Goal: Task Accomplishment & Management: Use online tool/utility

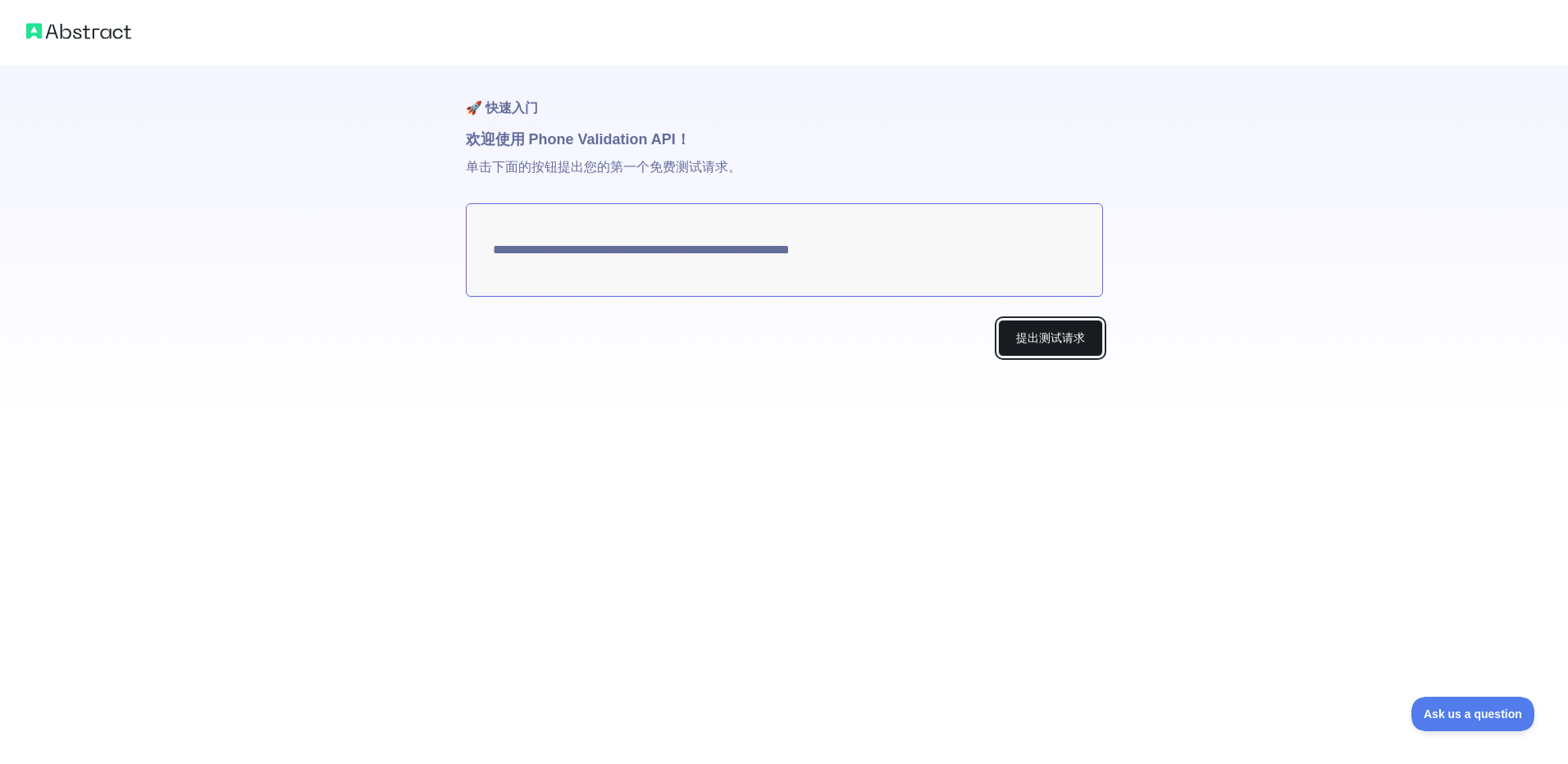
click at [1058, 347] on button "提出测试请求" at bounding box center [1050, 338] width 105 height 37
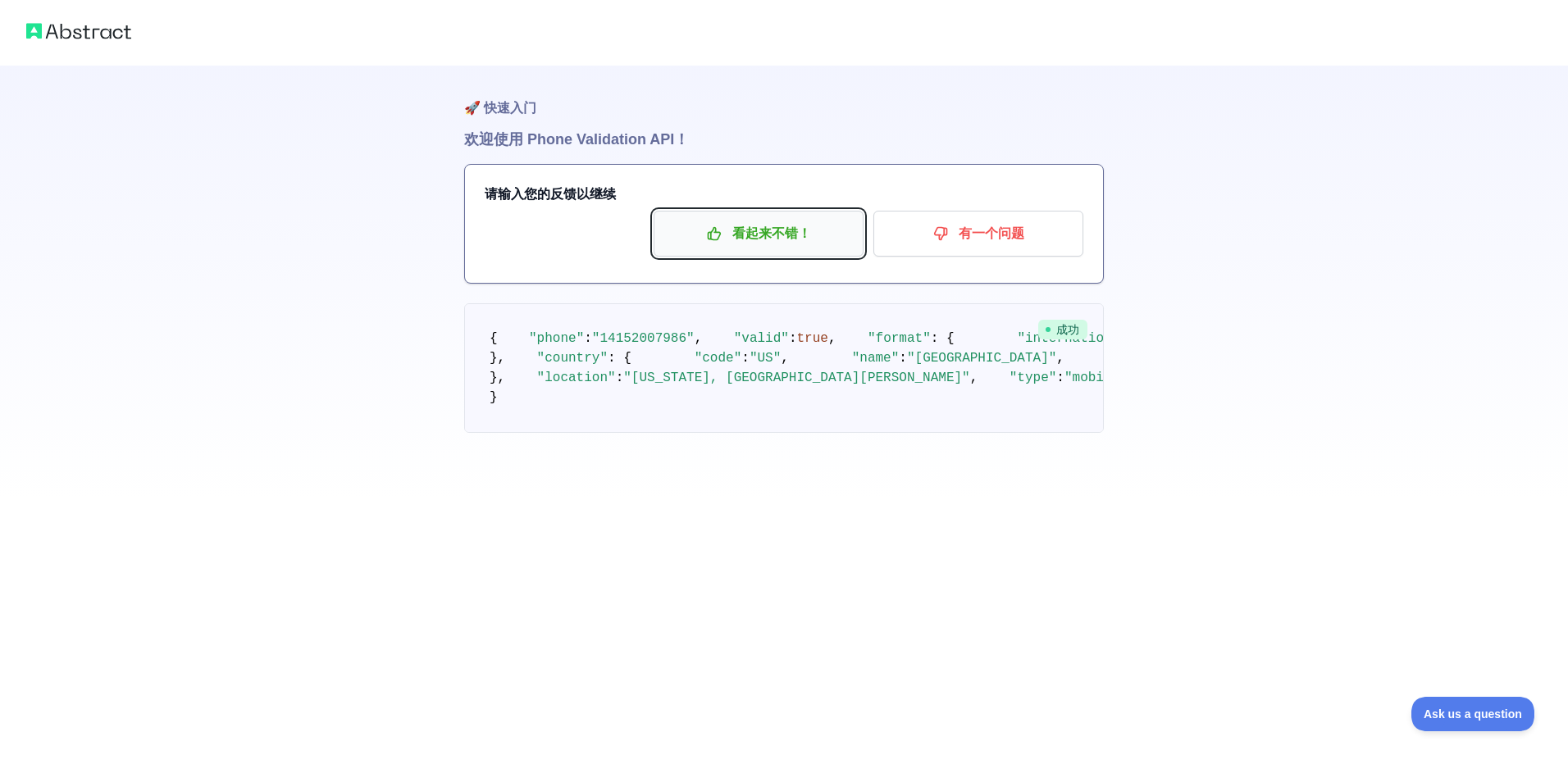
click at [806, 237] on font "看起来不错！" at bounding box center [772, 234] width 79 height 26
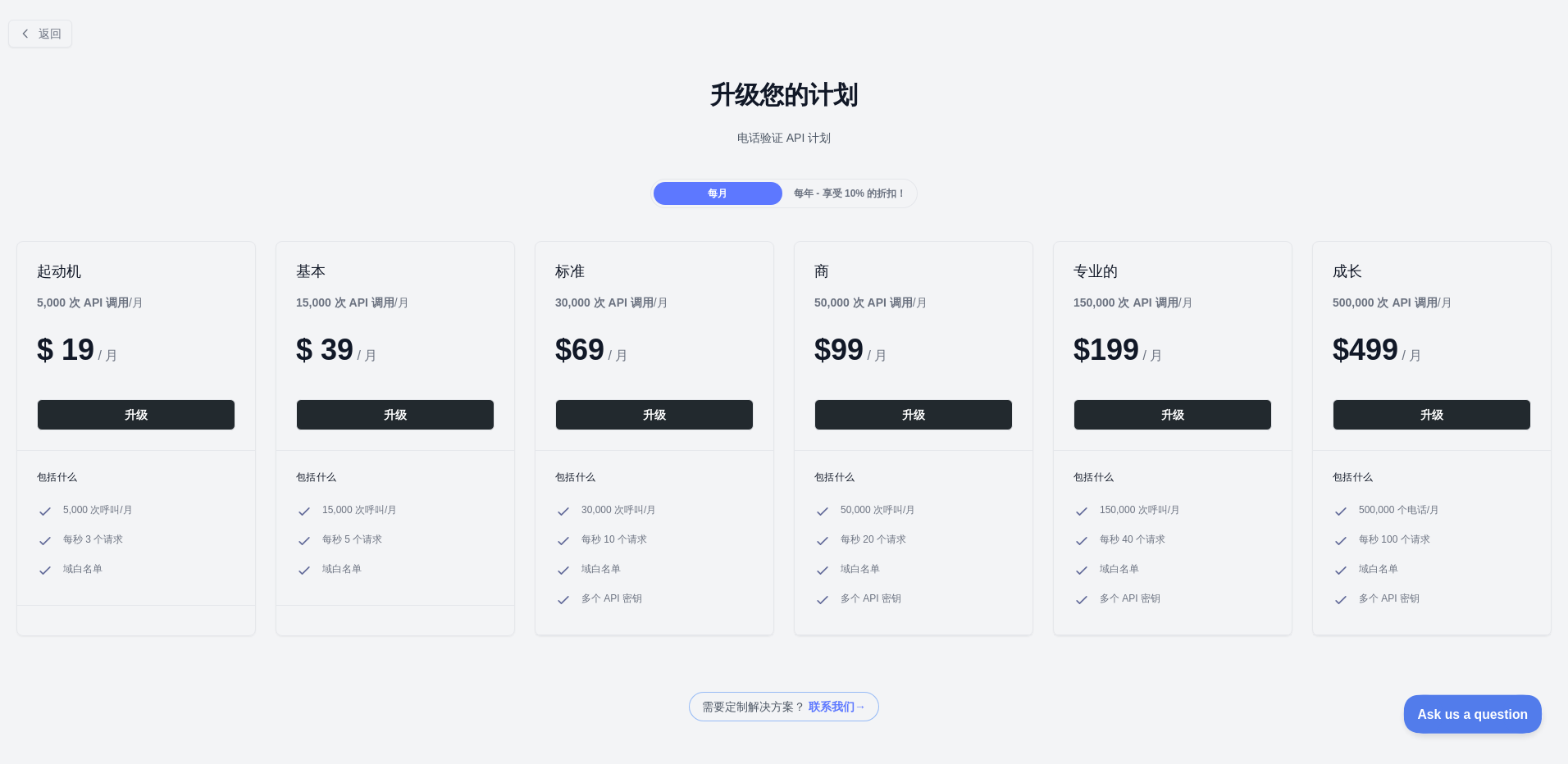
click at [1493, 704] on button "Ask us a question" at bounding box center [1465, 712] width 123 height 35
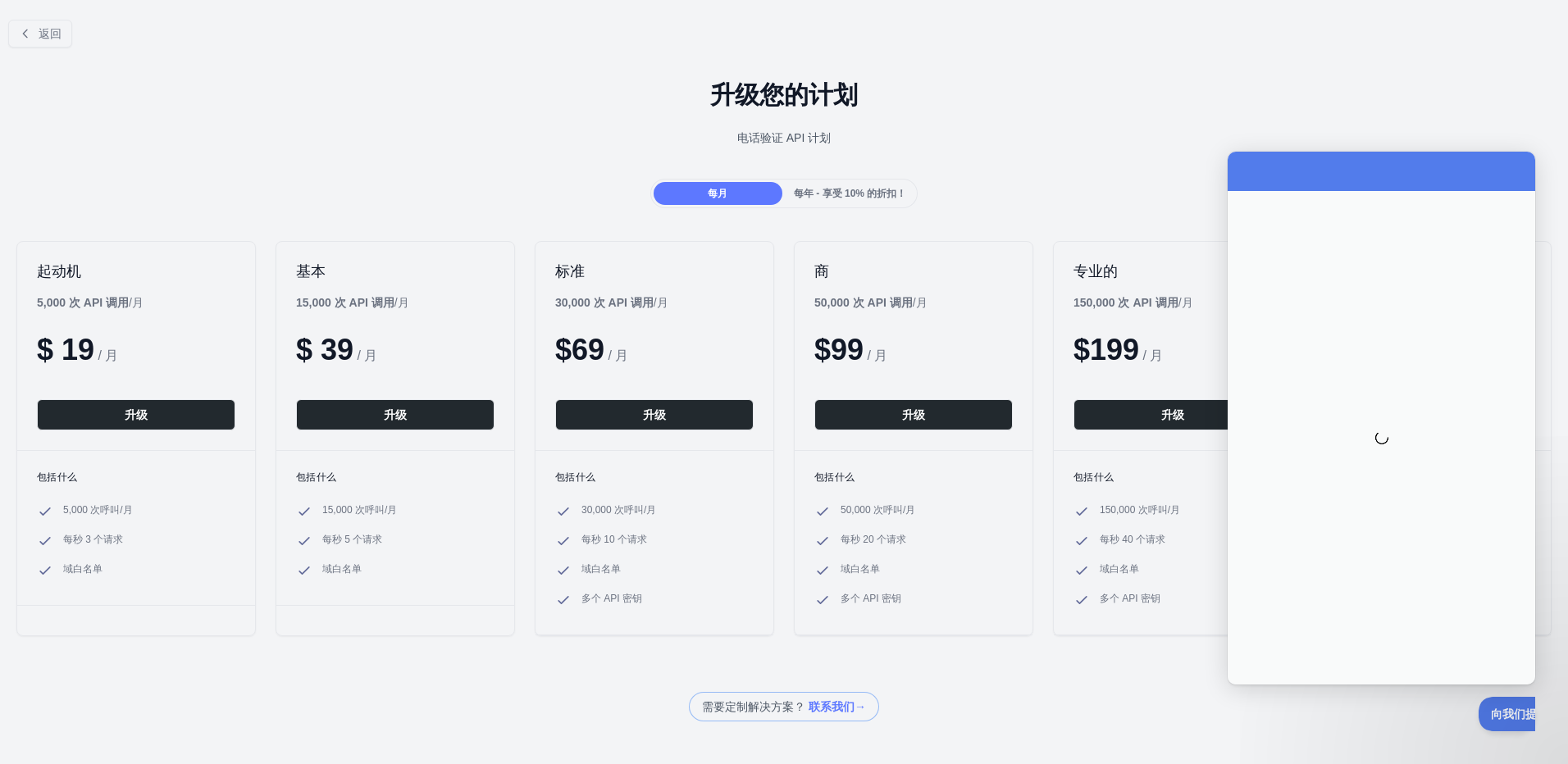
click at [1042, 174] on div "升级您的计划 电话验证 API 计划" at bounding box center [784, 120] width 1568 height 118
click at [962, 183] on div "每月 每年 - 享受 10% 的折扣！" at bounding box center [784, 194] width 1568 height 30
drag, startPoint x: 1012, startPoint y: 210, endPoint x: 303, endPoint y: 148, distance: 711.7
click at [992, 209] on div "返回 升级您的计划 电话验证 API 计划 每月 每年 - 享受 10% 的折扣！ 起动机 5,000 次 API 调用 /月 $ 19 / 月 升级 包括什…" at bounding box center [784, 364] width 1568 height 715
click at [64, 38] on button "返回" at bounding box center [40, 34] width 64 height 28
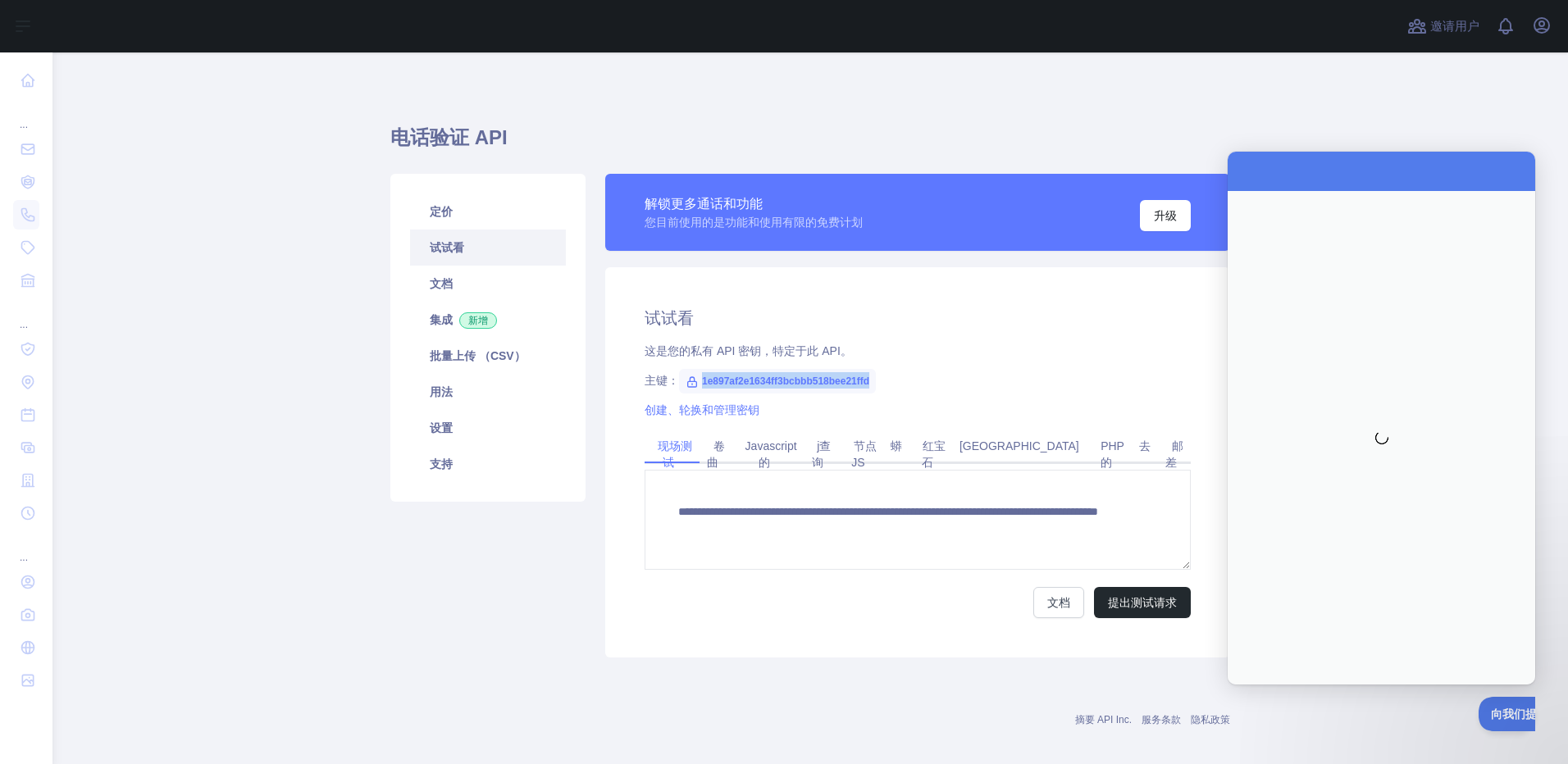
drag, startPoint x: 694, startPoint y: 382, endPoint x: 900, endPoint y: 384, distance: 206.0
click at [900, 384] on div "主键： 1e897af2e1634ff3bcbbb518bee21ffd" at bounding box center [918, 380] width 546 height 17
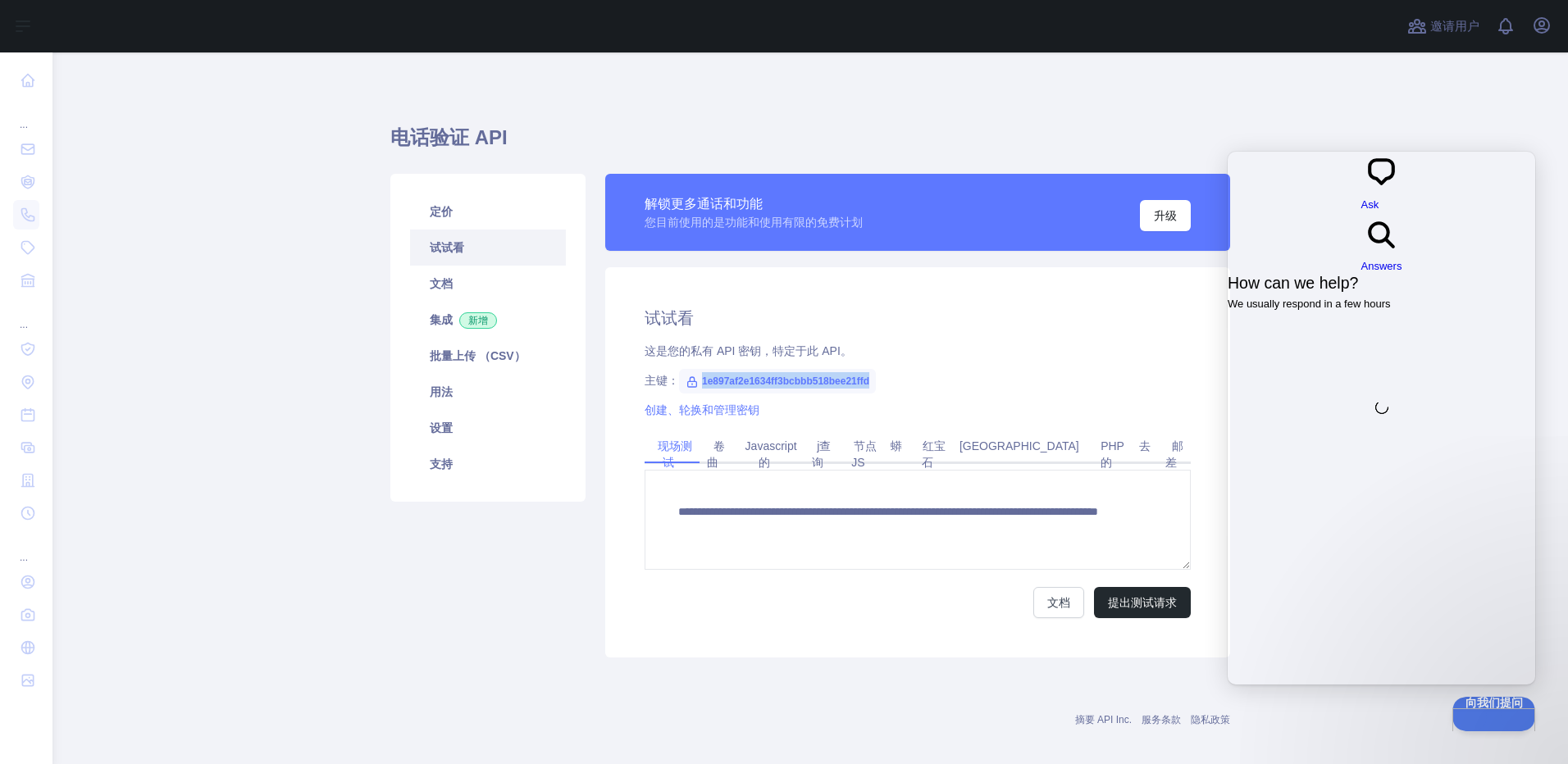
copy span "1e897af2e1634ff3bcbbb518bee21ffd"
click at [894, 389] on div "**********" at bounding box center [917, 462] width 625 height 390
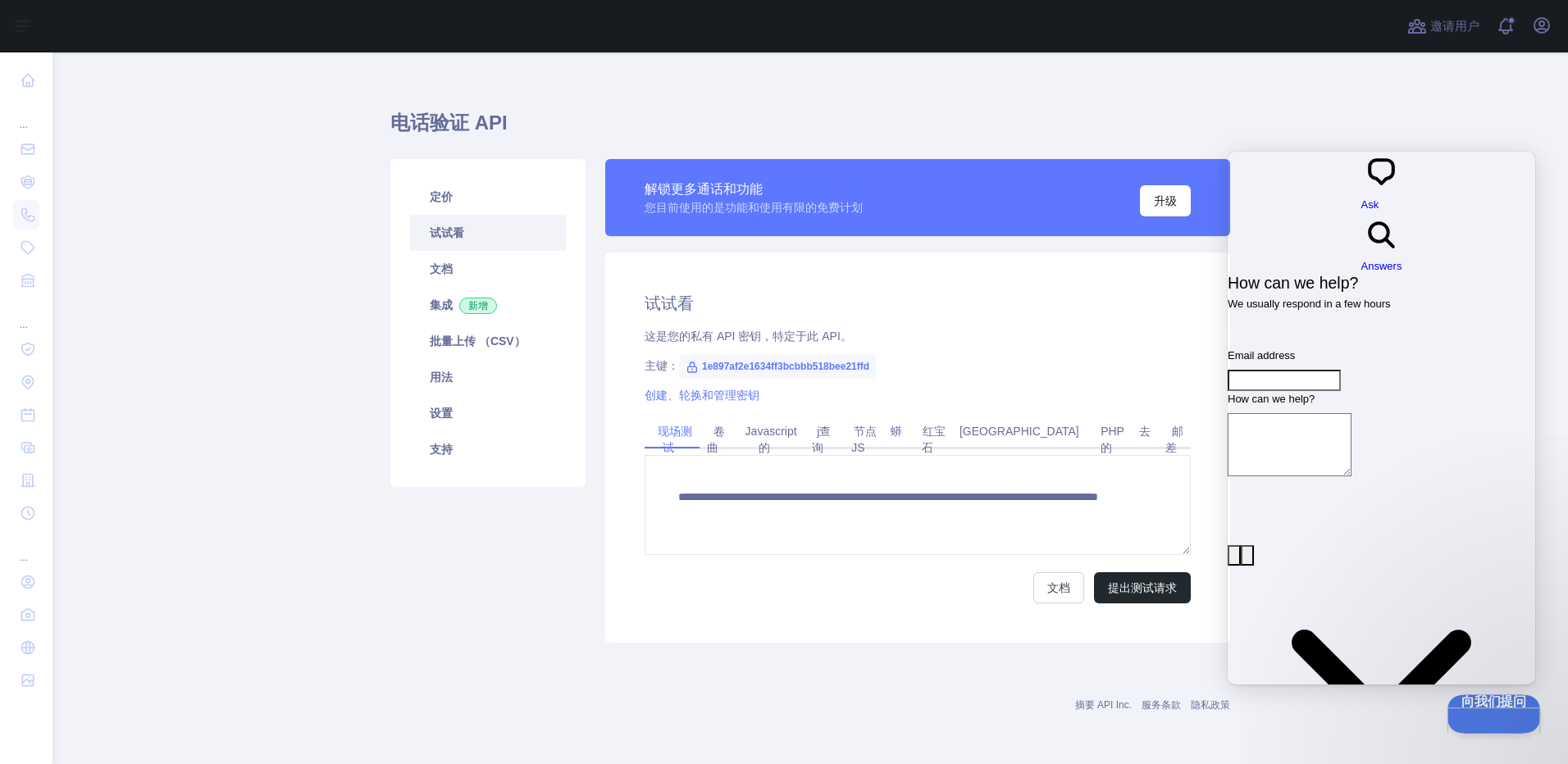
drag, startPoint x: 1487, startPoint y: 718, endPoint x: 1499, endPoint y: 718, distance: 12.0
click at [1487, 718] on button "向我们提问" at bounding box center [1487, 712] width 83 height 35
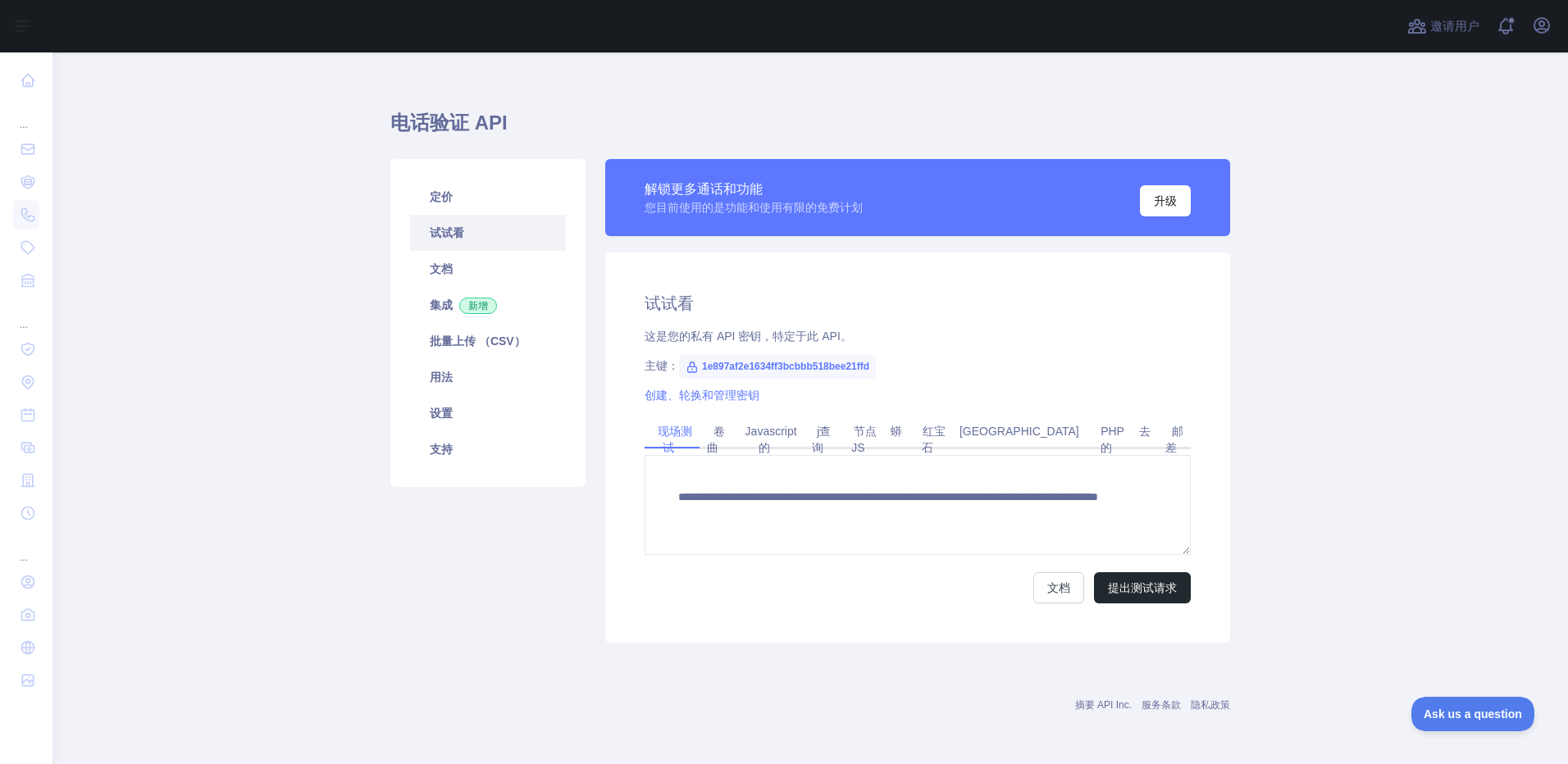
click at [907, 502] on textarea "**********" at bounding box center [918, 505] width 546 height 100
click at [711, 429] on link "卷曲" at bounding box center [715, 439] width 18 height 43
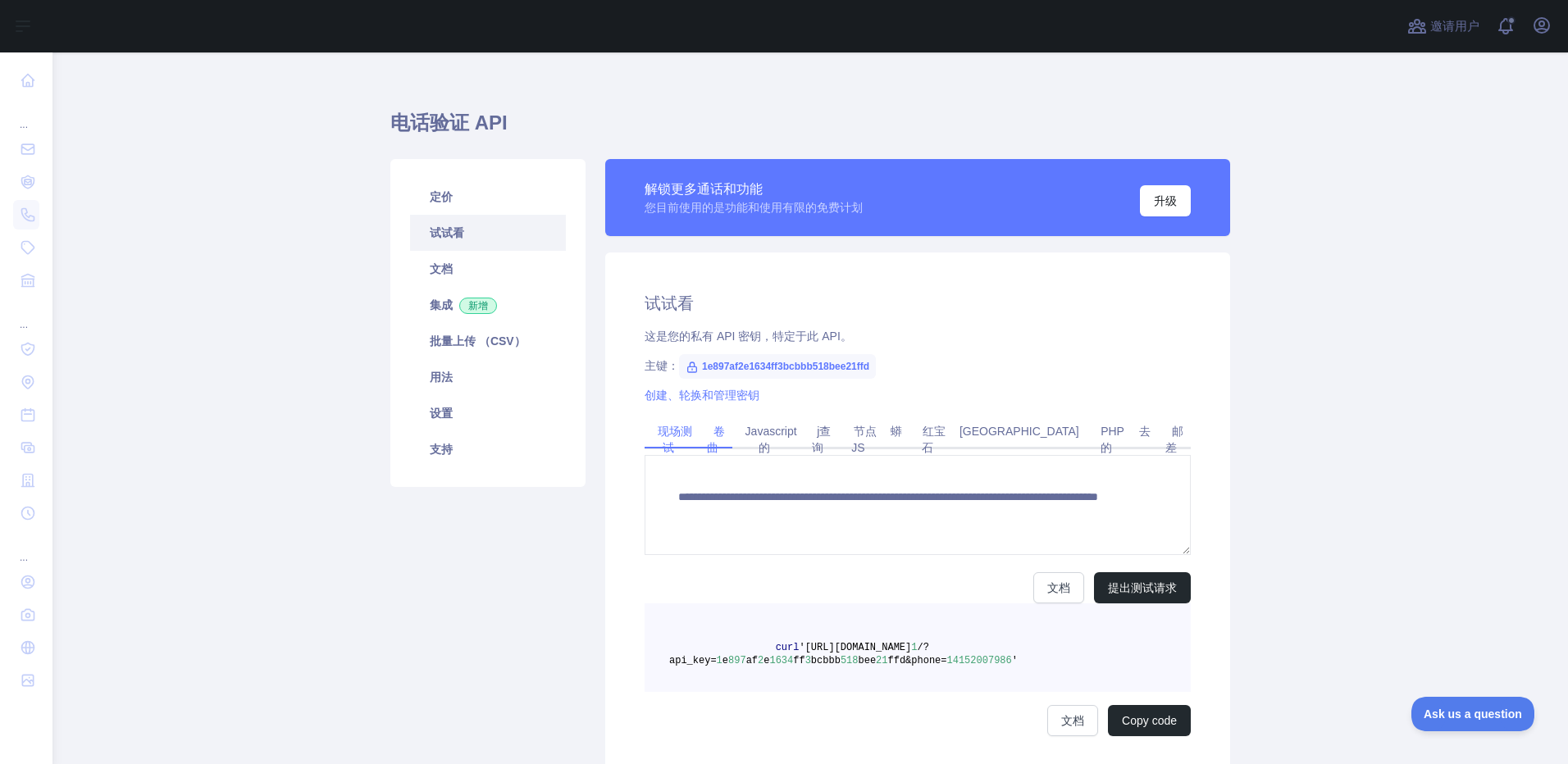
scroll to position [0, 0]
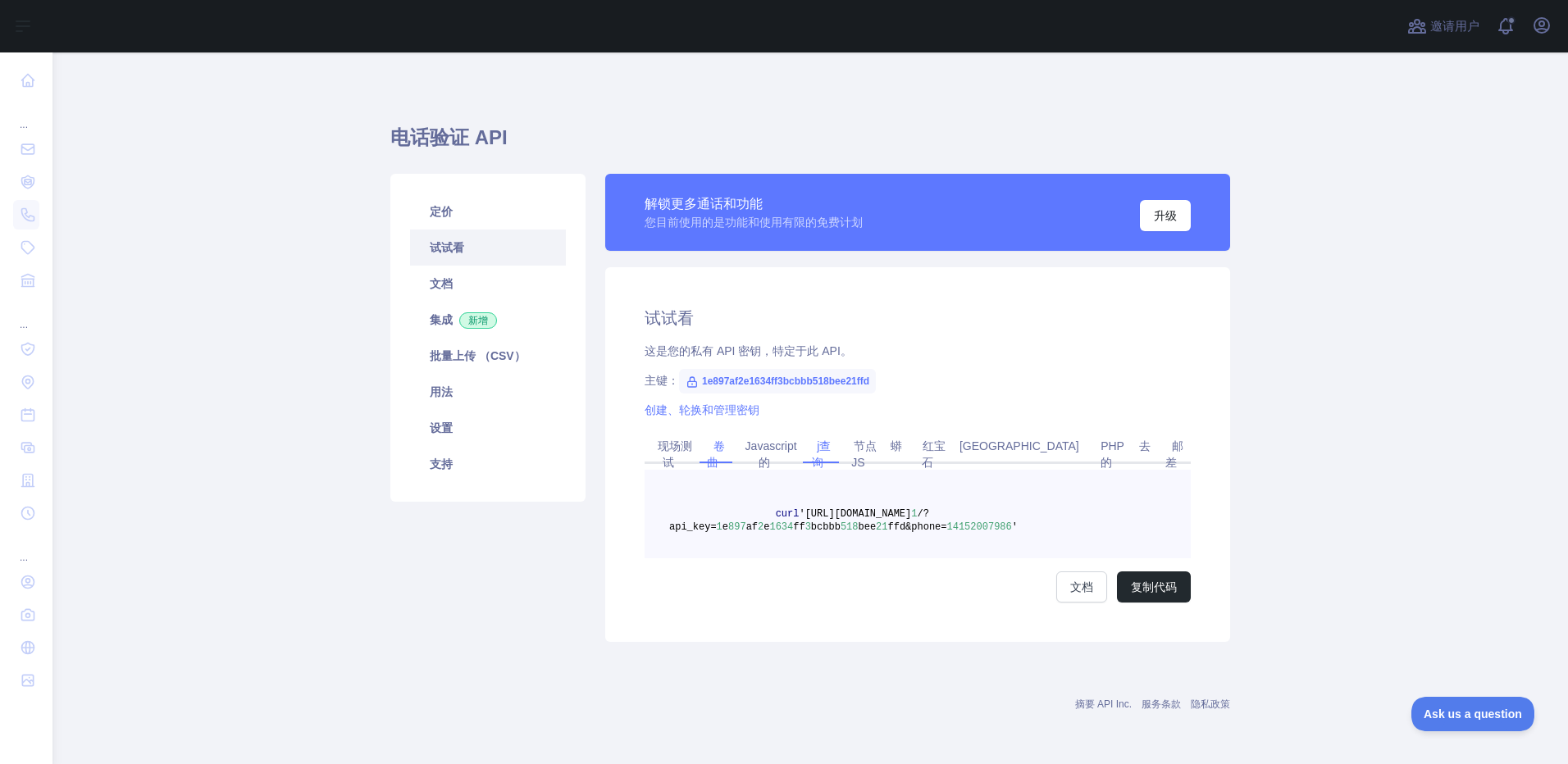
click at [831, 455] on link "j查询" at bounding box center [821, 454] width 21 height 43
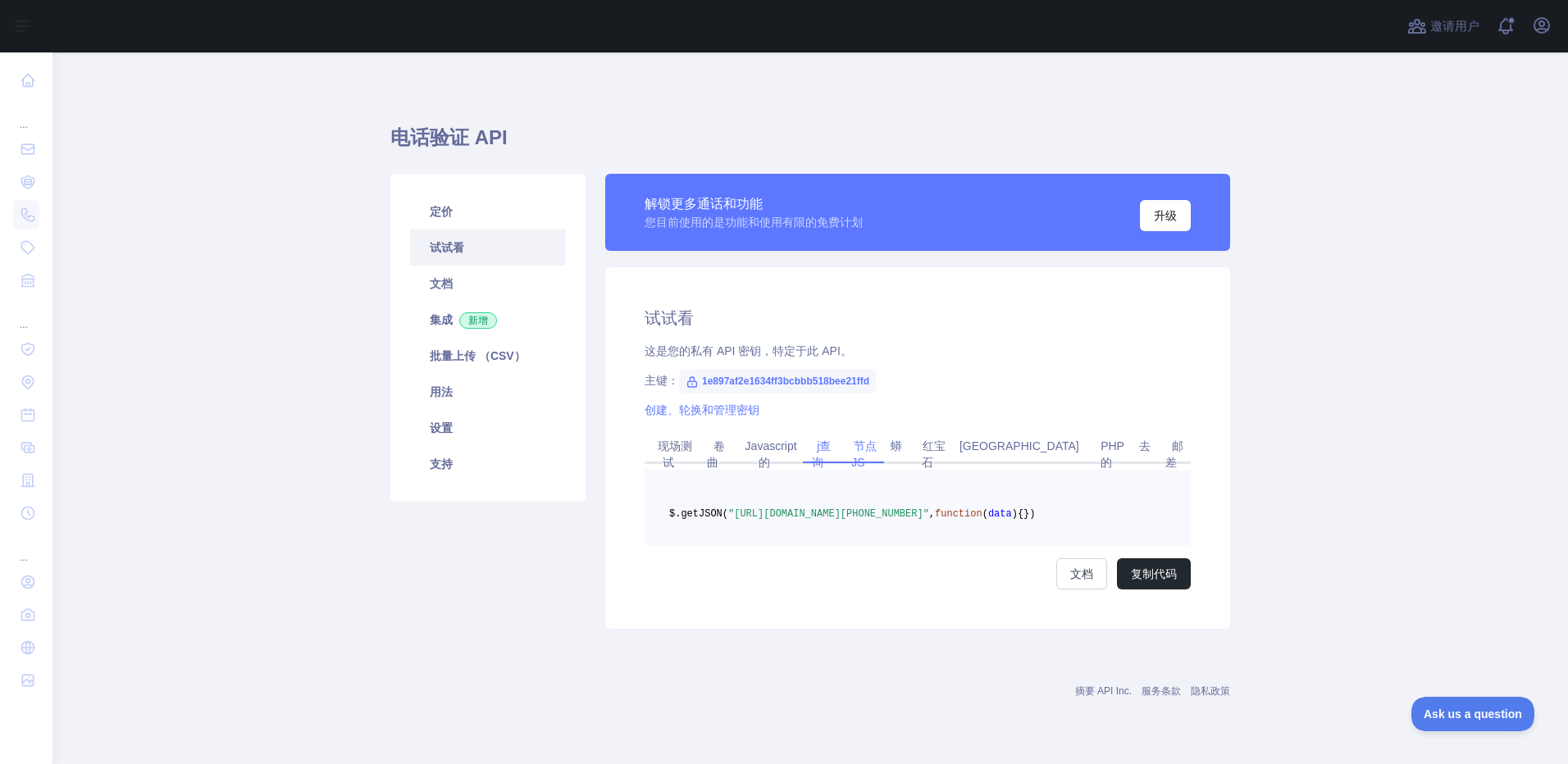
click at [877, 448] on link "节点JS" at bounding box center [862, 454] width 30 height 43
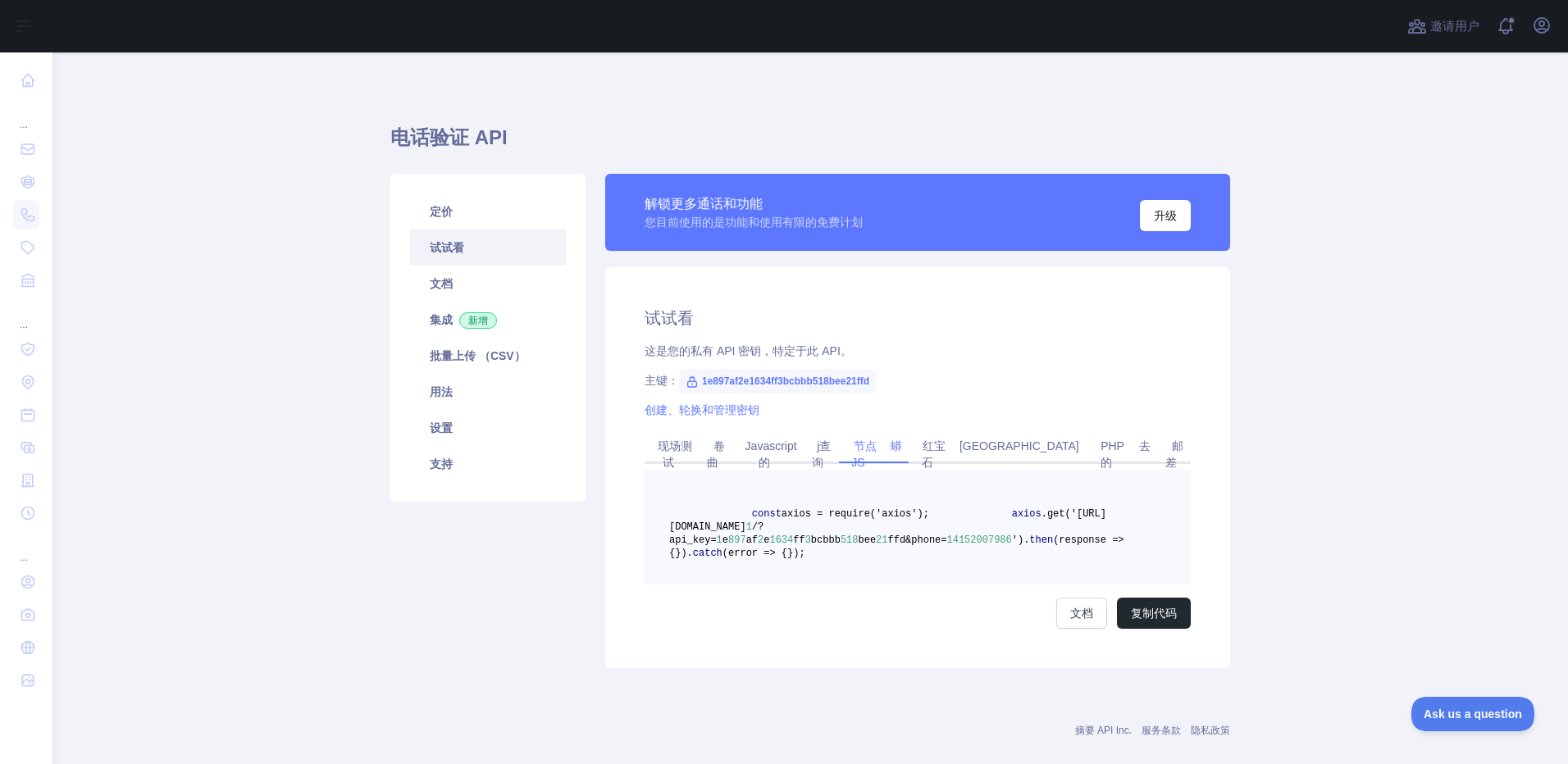
click at [905, 457] on link "蟒" at bounding box center [896, 446] width 24 height 26
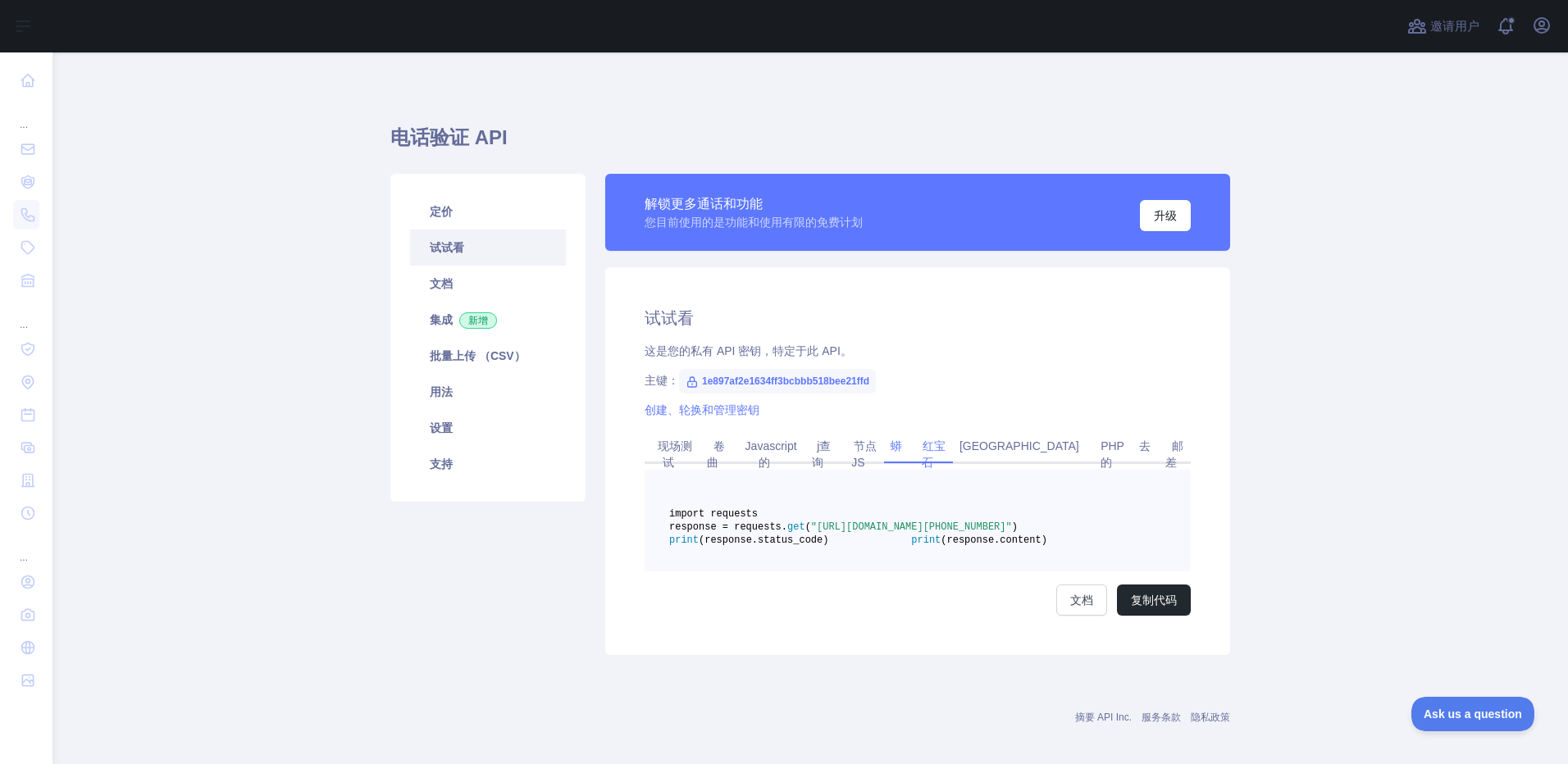
click at [946, 453] on link "红宝石" at bounding box center [931, 454] width 30 height 43
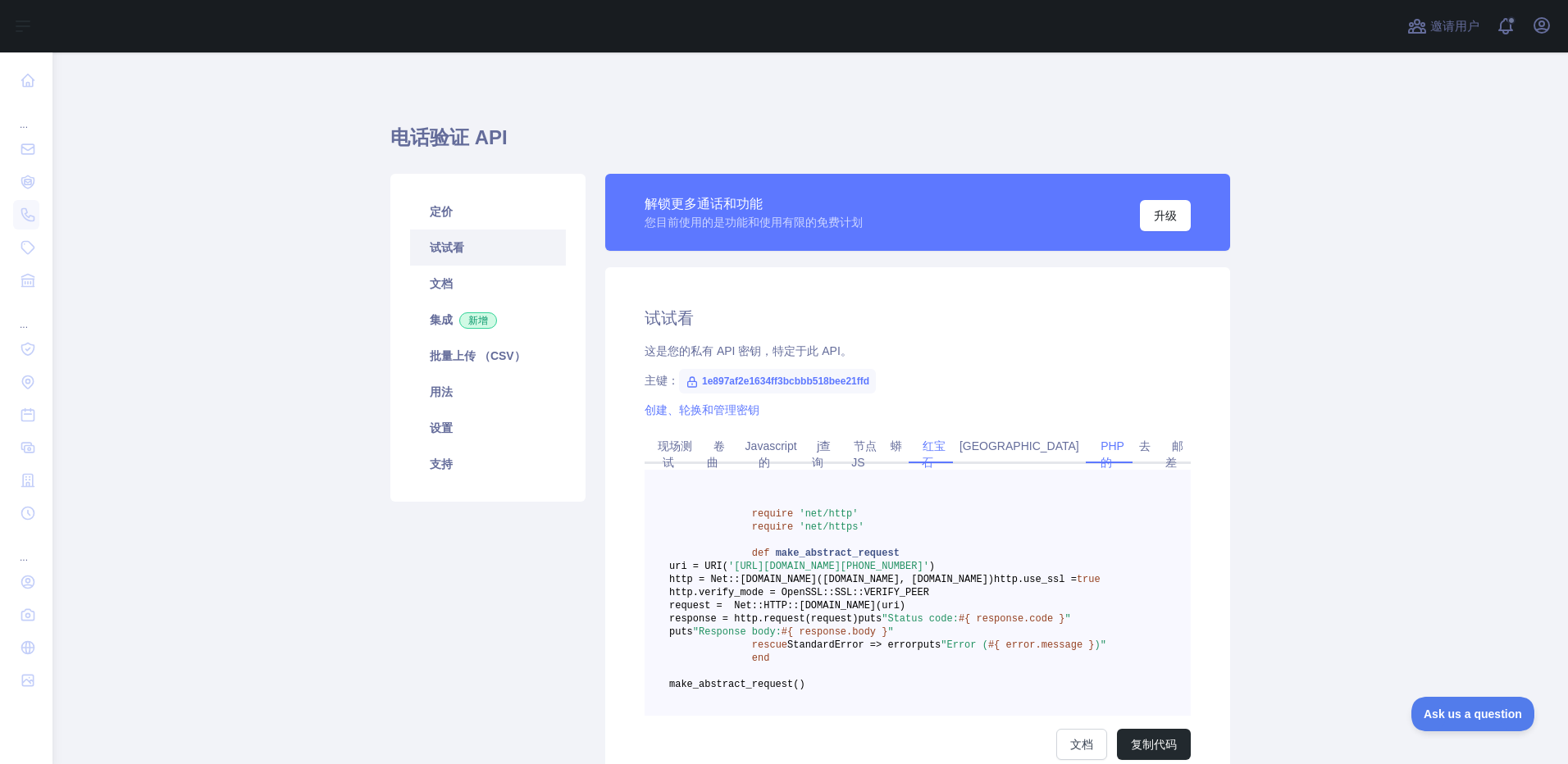
click at [1094, 457] on link "PHP 的" at bounding box center [1109, 454] width 30 height 43
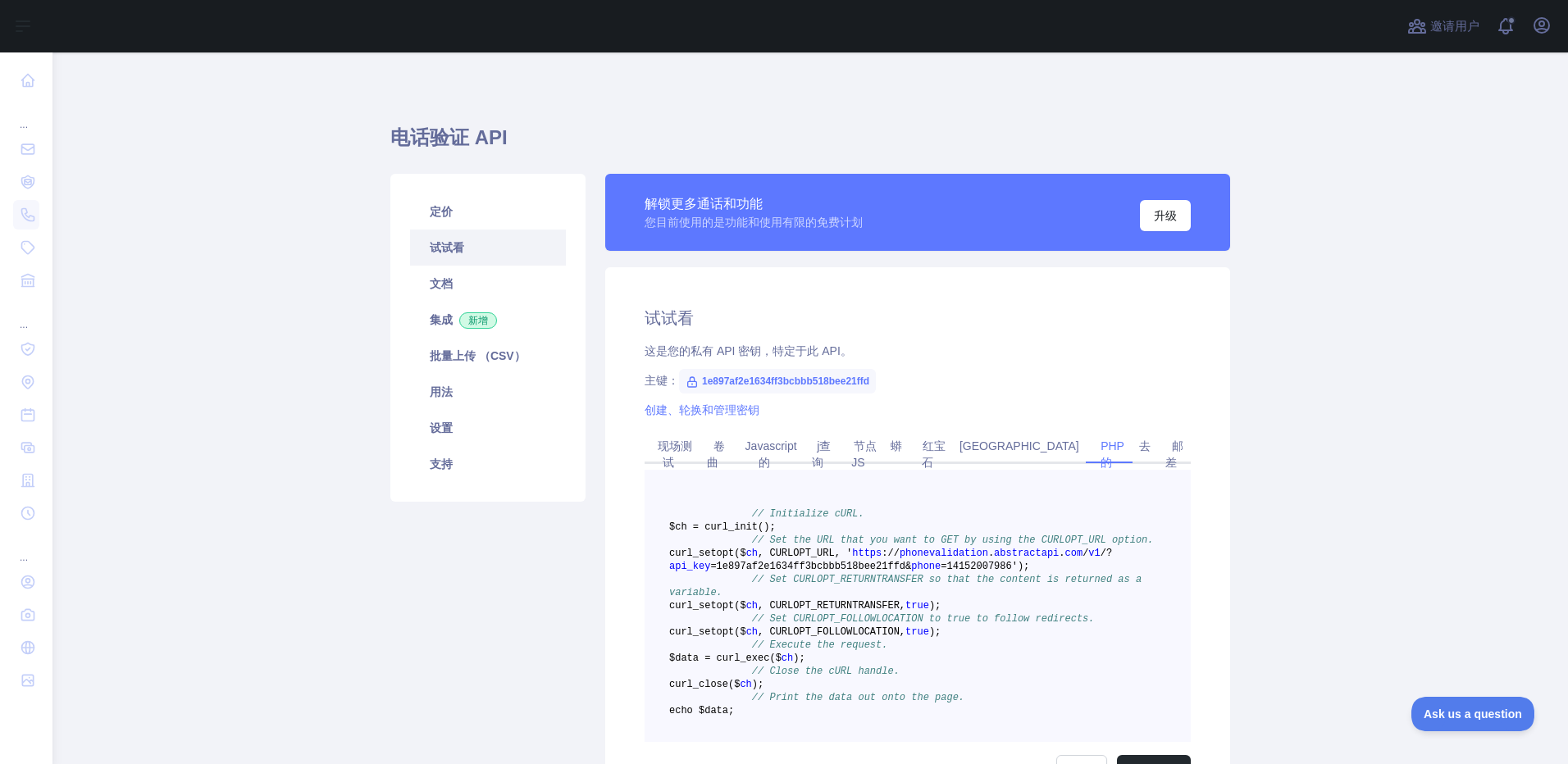
scroll to position [262, 0]
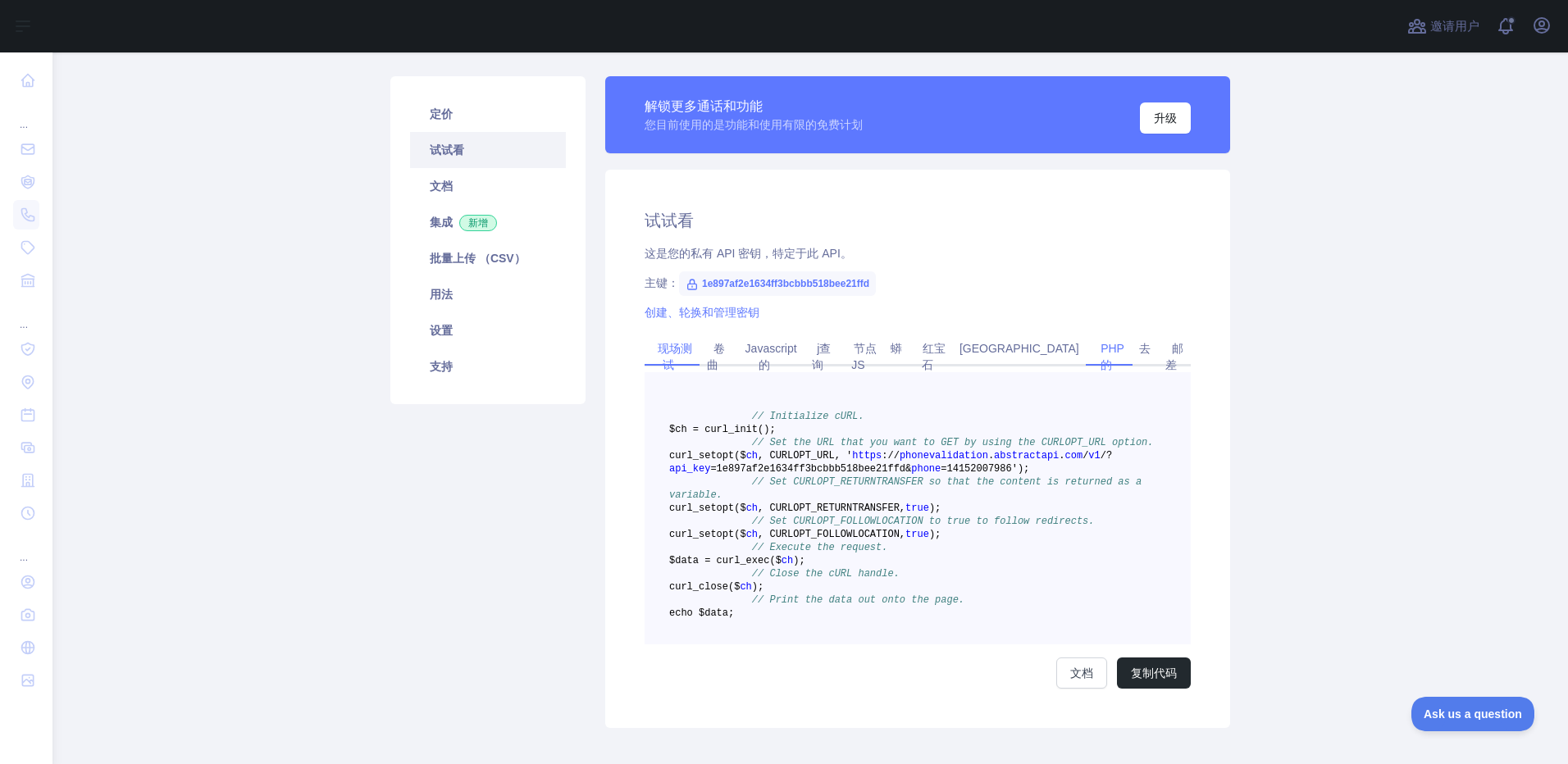
click at [666, 340] on link "现场测试" at bounding box center [671, 356] width 41 height 43
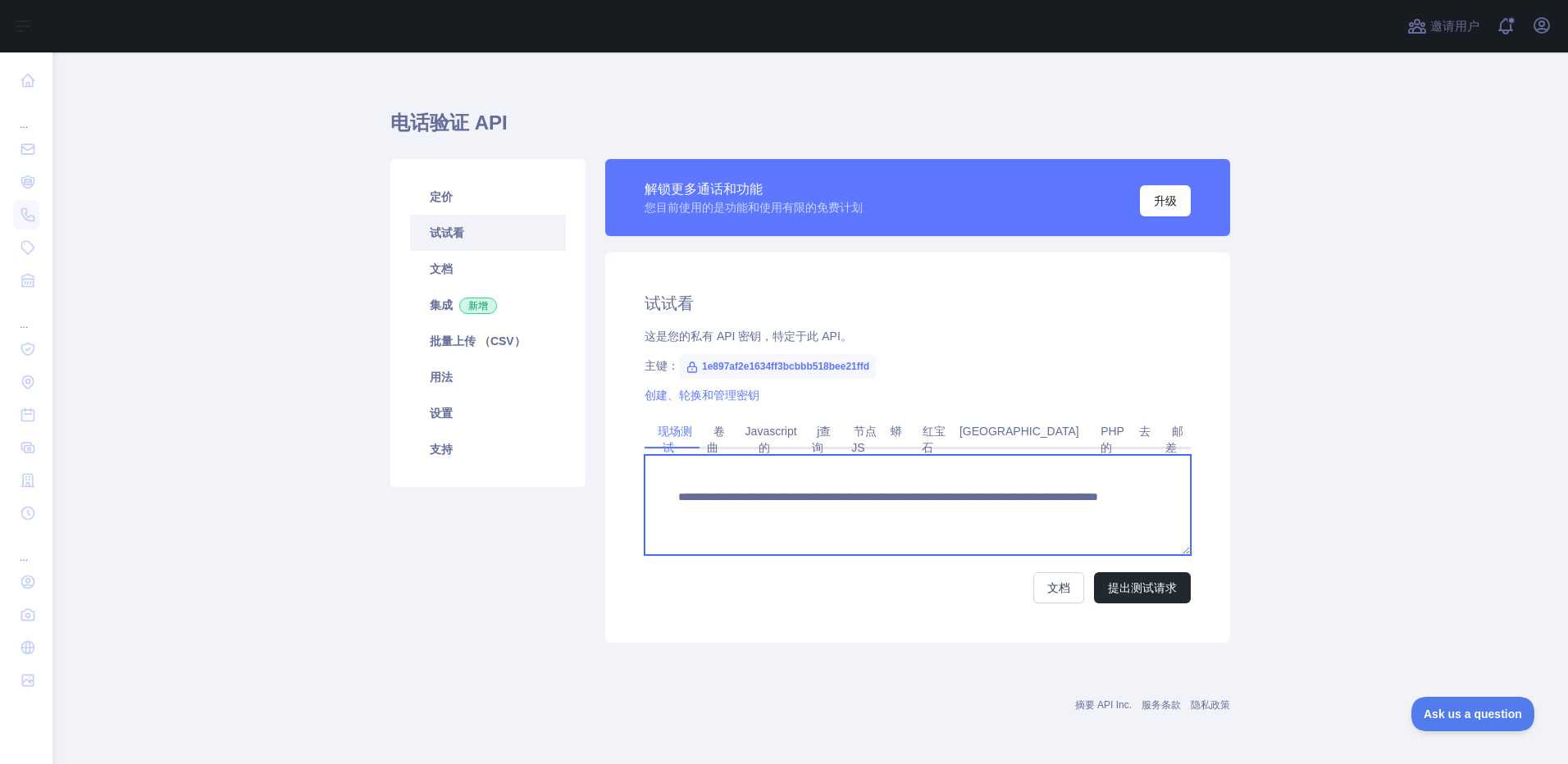
click at [966, 521] on textarea "**********" at bounding box center [918, 505] width 546 height 100
drag, startPoint x: 960, startPoint y: 516, endPoint x: 1080, endPoint y: 522, distance: 120.1
click at [1080, 522] on textarea "**********" at bounding box center [918, 505] width 546 height 100
type textarea "**********"
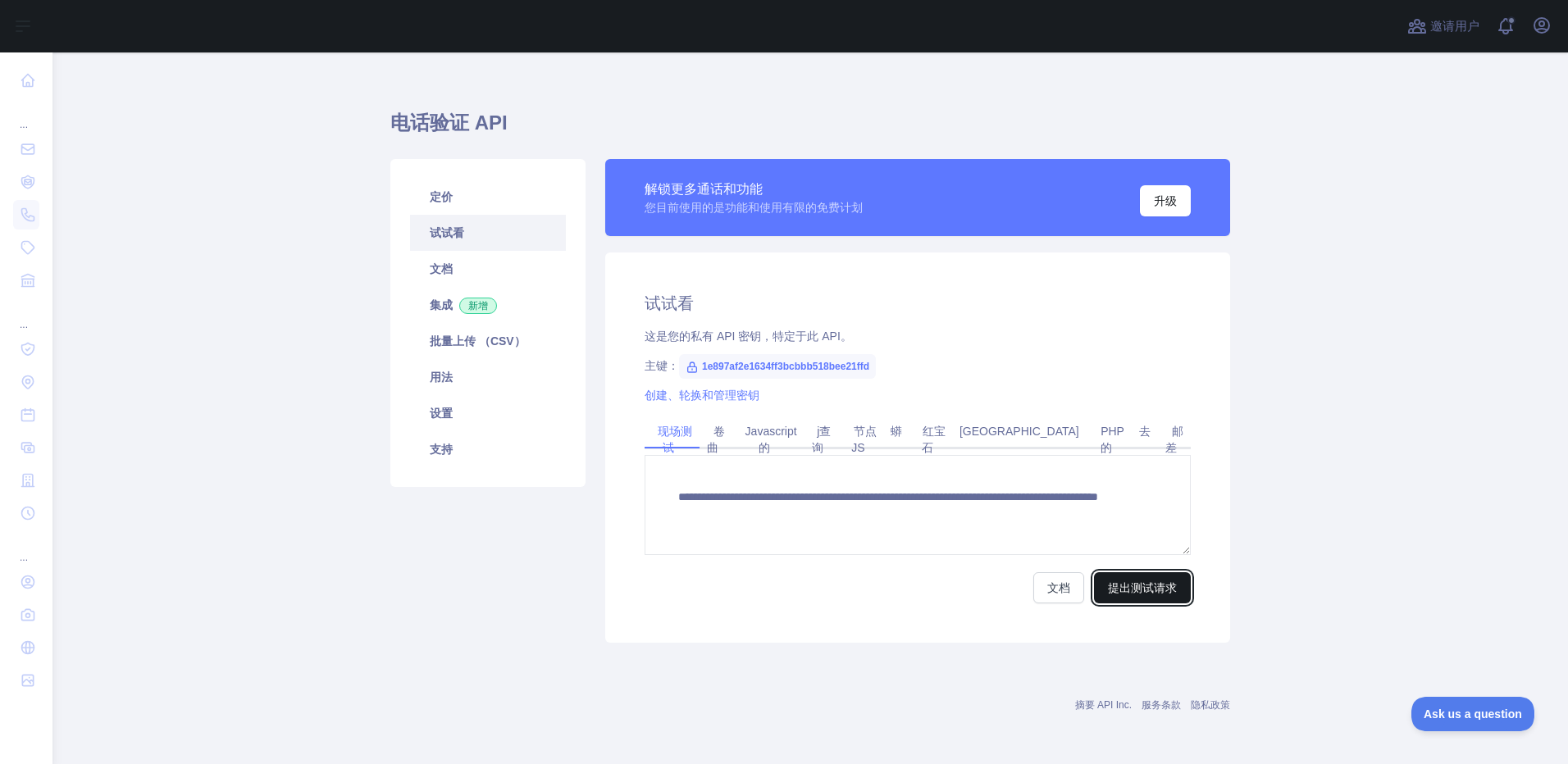
click at [1112, 589] on button "提出测试请求" at bounding box center [1142, 588] width 96 height 31
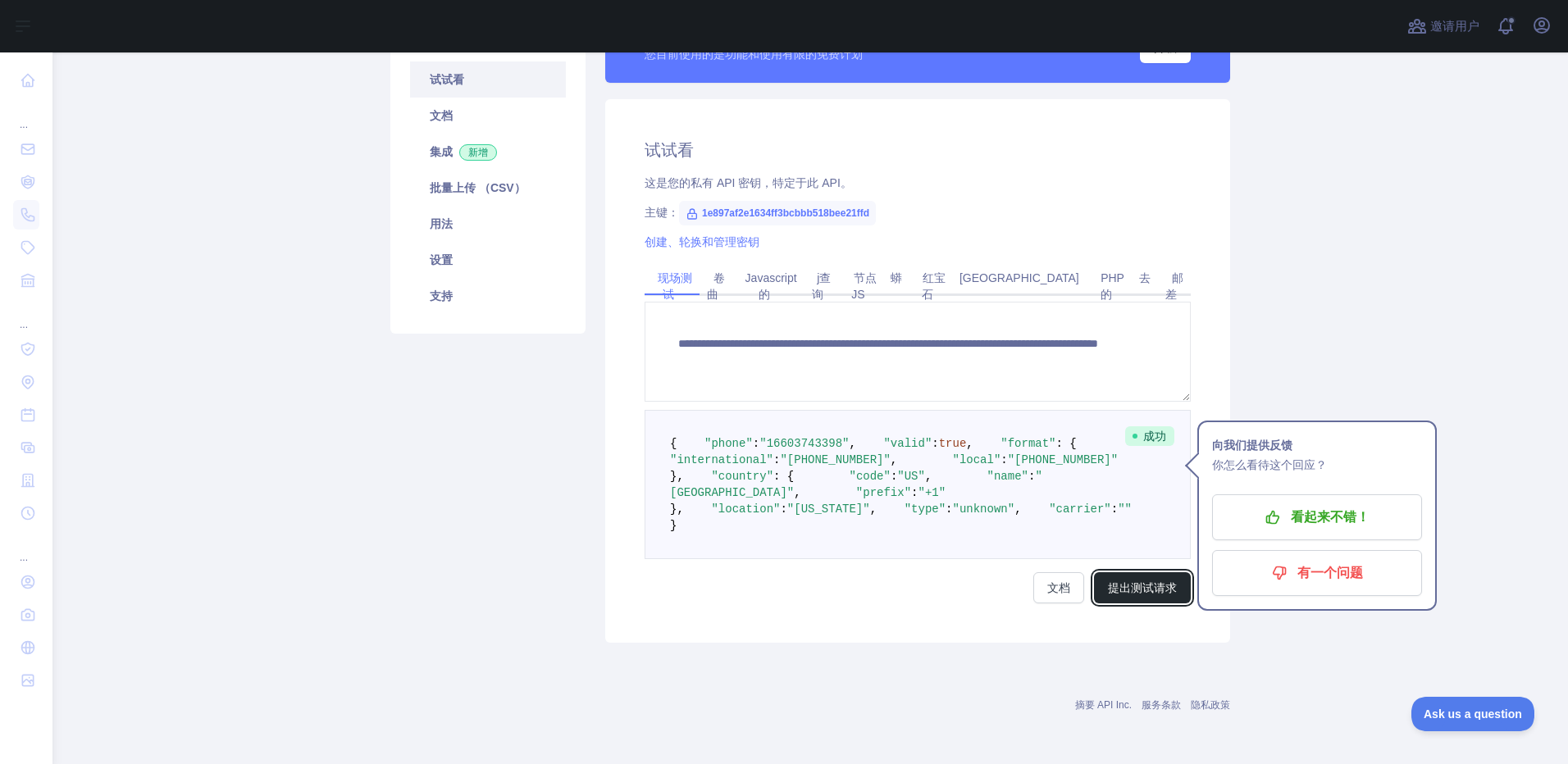
scroll to position [332, 0]
click at [1034, 410] on pre "{ "phone" : "[PHONE_NUMBER]" , "valid" : true , "format" : { "international" : …" at bounding box center [918, 485] width 546 height 149
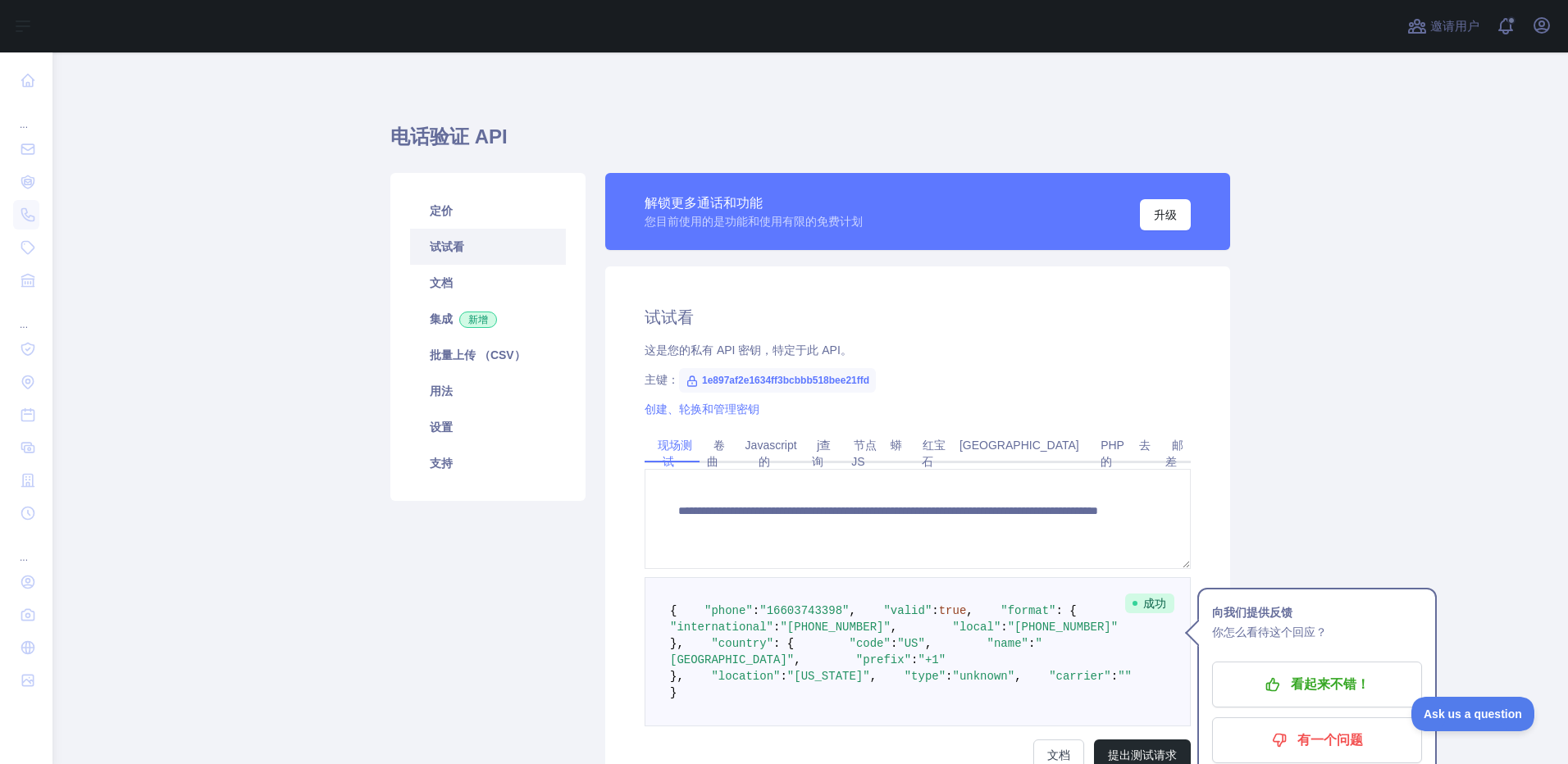
scroll to position [0, 0]
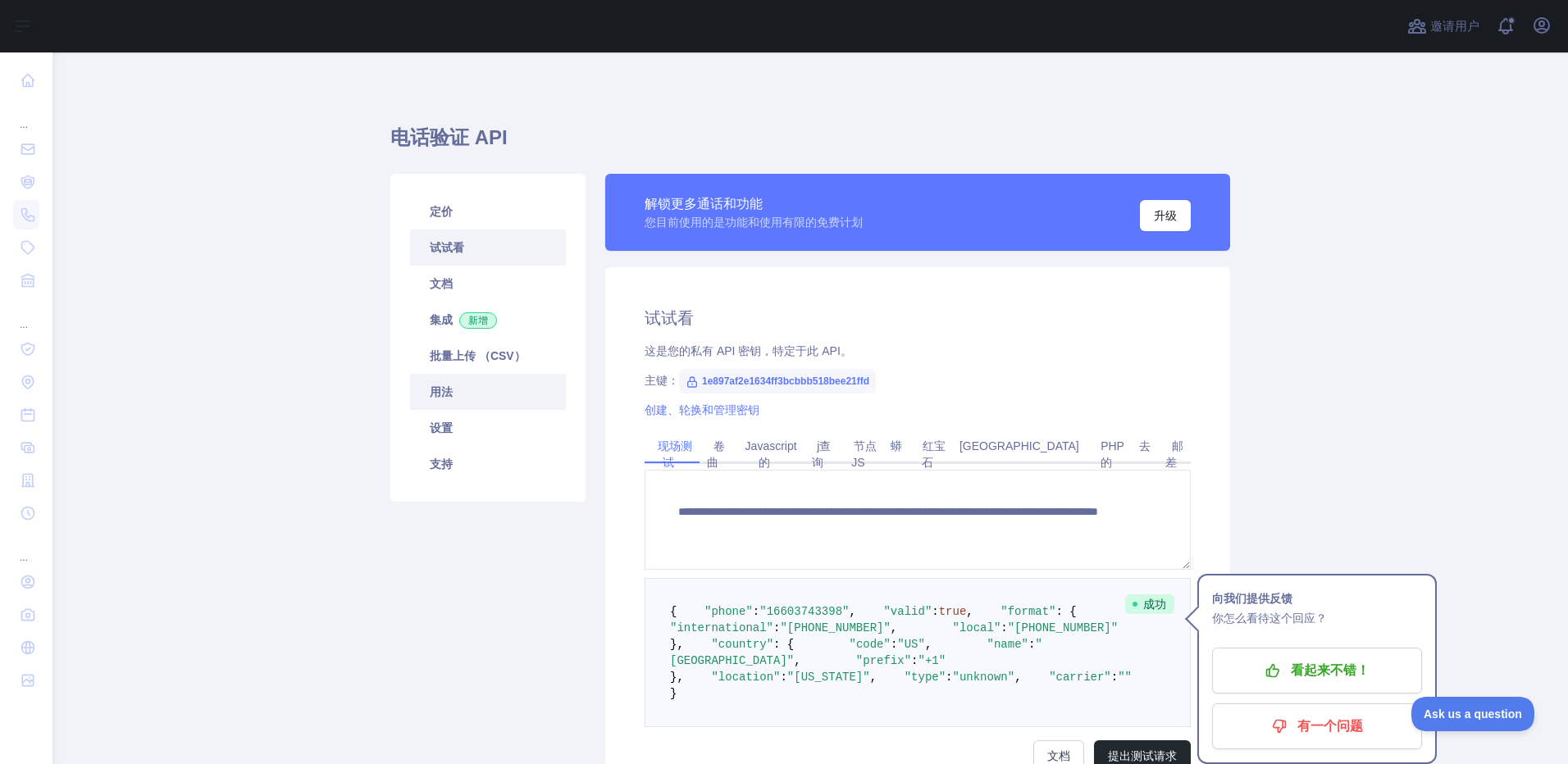
click at [477, 390] on link "用法" at bounding box center [488, 392] width 156 height 37
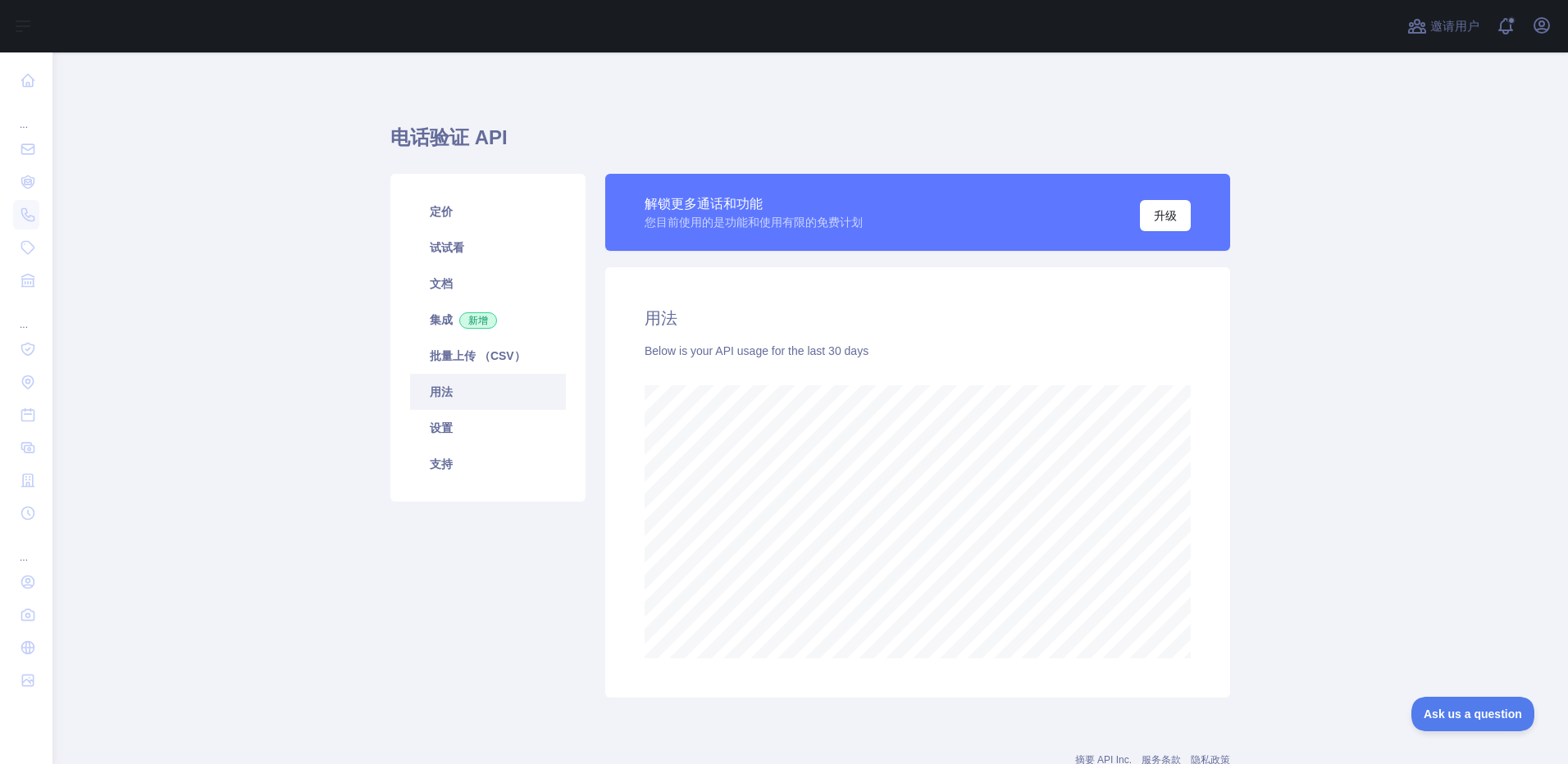
scroll to position [712, 1503]
click at [507, 343] on link "批量上传 （CSV）" at bounding box center [488, 356] width 156 height 37
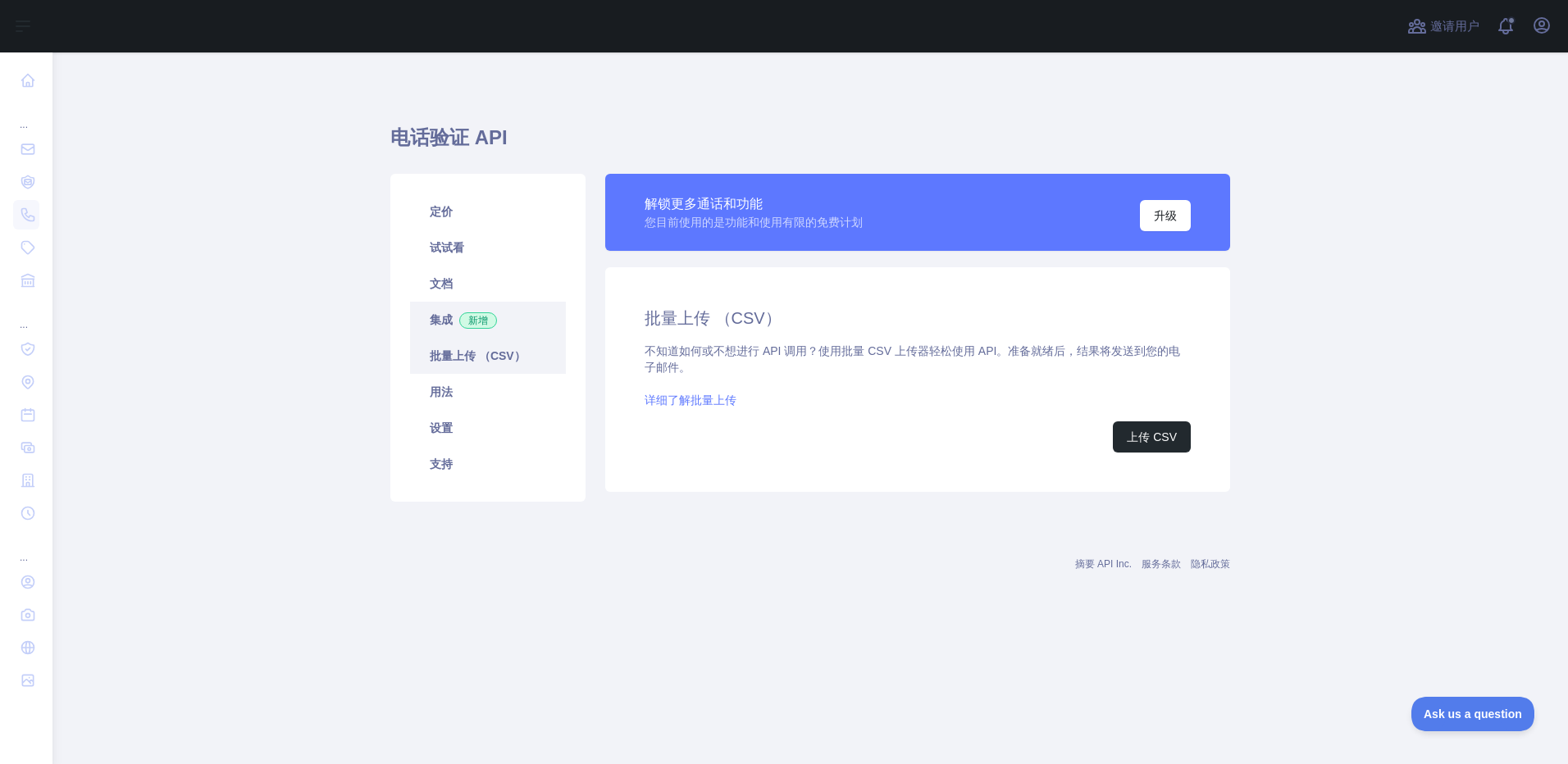
click at [507, 319] on link "集成 新增" at bounding box center [488, 320] width 156 height 37
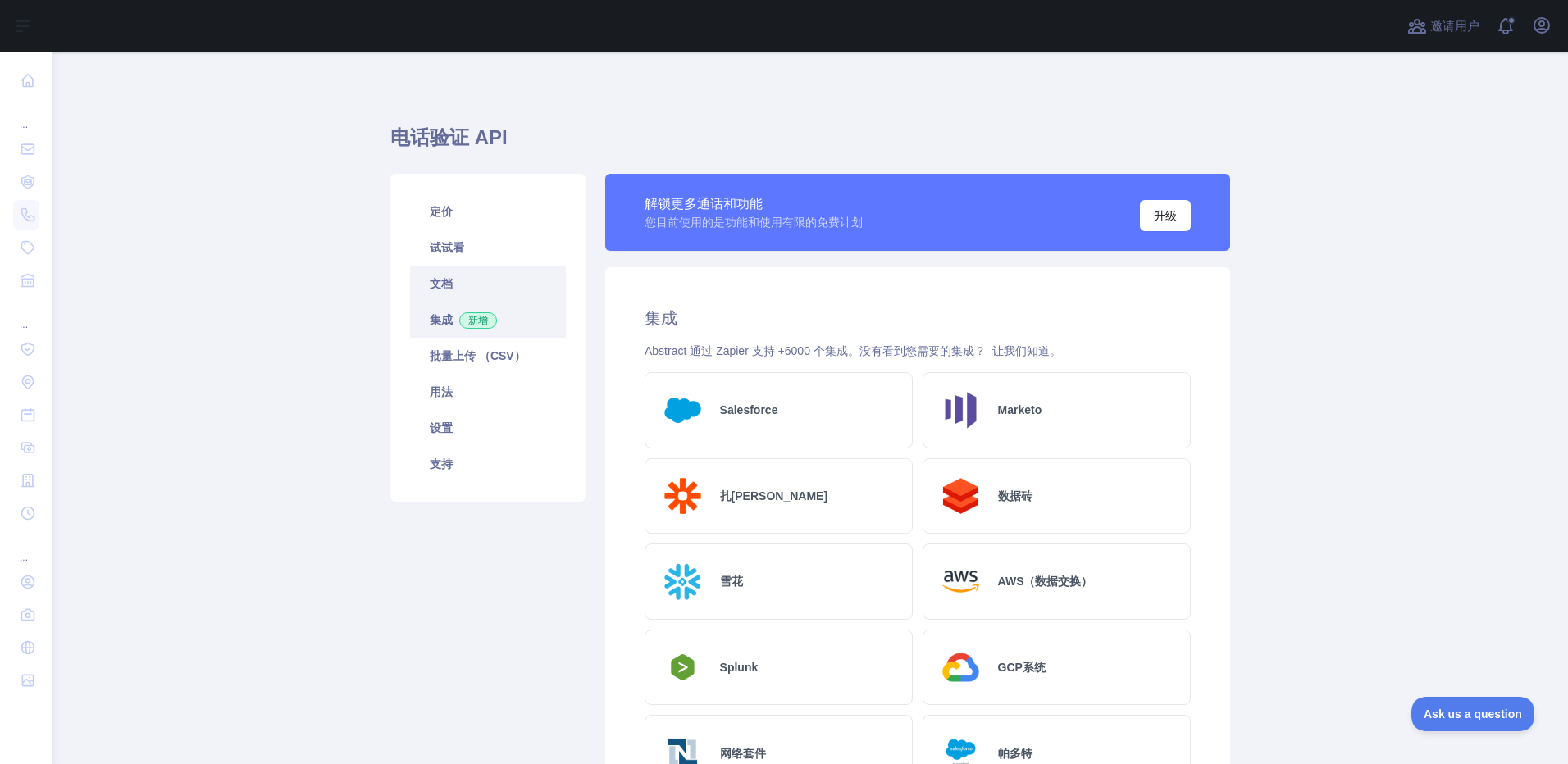
click at [522, 276] on link "文档" at bounding box center [488, 284] width 156 height 37
